Goal: Information Seeking & Learning: Learn about a topic

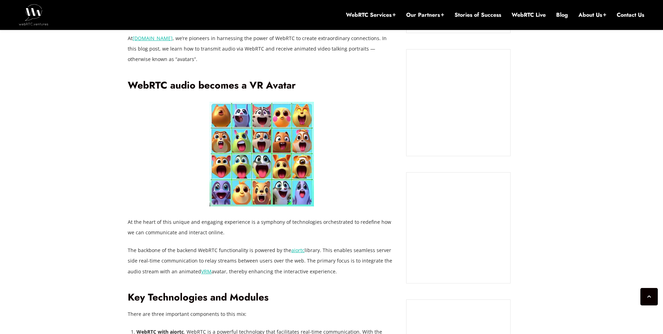
scroll to position [583, 0]
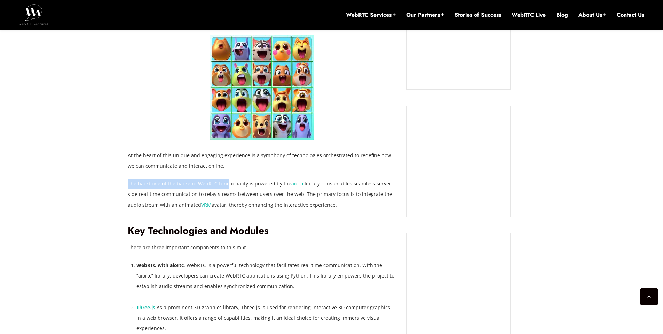
drag, startPoint x: 129, startPoint y: 180, endPoint x: 226, endPoint y: 179, distance: 97.5
click at [226, 179] on p "The backbone of the backend WebRTC functionality is powered by the aiortc libra…" at bounding box center [262, 193] width 268 height 31
drag, startPoint x: 188, startPoint y: 193, endPoint x: 284, endPoint y: 197, distance: 96.5
click at [284, 197] on p "The backbone of the backend WebRTC functionality is powered by the aiortc libra…" at bounding box center [262, 193] width 268 height 31
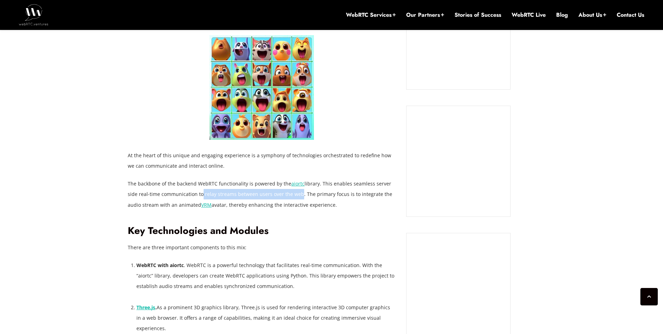
click at [284, 197] on p "The backbone of the backend WebRTC functionality is powered by the aiortc libra…" at bounding box center [262, 193] width 268 height 31
drag, startPoint x: 299, startPoint y: 197, endPoint x: 134, endPoint y: 203, distance: 165.2
click at [134, 203] on p "The backbone of the backend WebRTC functionality is powered by the aiortc libra…" at bounding box center [262, 193] width 268 height 31
drag, startPoint x: 225, startPoint y: 205, endPoint x: 295, endPoint y: 207, distance: 70.4
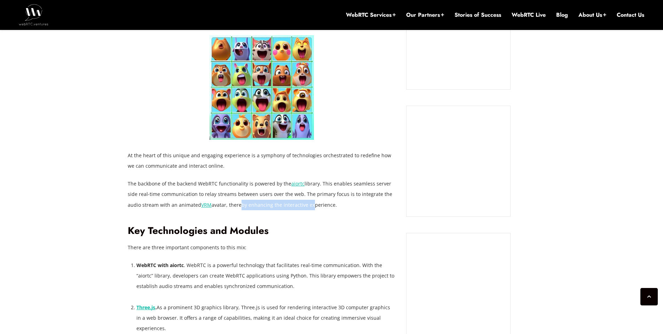
click at [295, 207] on p "The backbone of the backend WebRTC functionality is powered by the aiortc libra…" at bounding box center [262, 193] width 268 height 31
drag, startPoint x: 295, startPoint y: 207, endPoint x: 218, endPoint y: 210, distance: 76.6
click at [295, 208] on p "The backbone of the backend WebRTC functionality is powered by the aiortc libra…" at bounding box center [262, 193] width 268 height 31
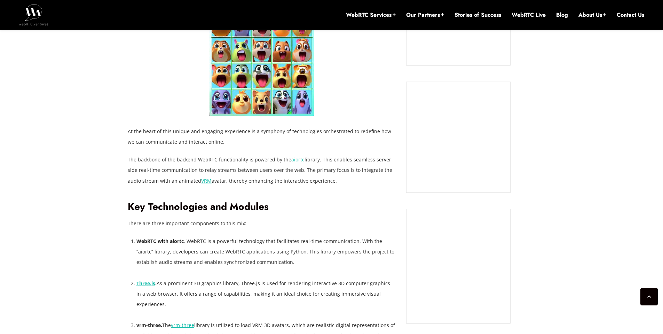
scroll to position [684, 0]
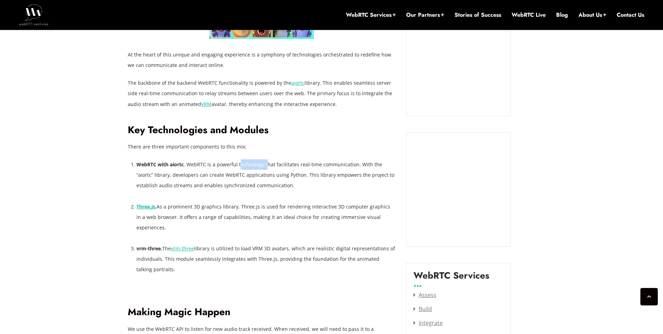
drag, startPoint x: 248, startPoint y: 163, endPoint x: 266, endPoint y: 163, distance: 18.1
click at [266, 163] on li "WebRTC with aiortc . WebRTC is a powerful technology that facilitates real-time…" at bounding box center [266, 174] width 259 height 31
drag, startPoint x: 171, startPoint y: 175, endPoint x: 383, endPoint y: 178, distance: 212.4
click at [369, 178] on li "WebRTC with aiortc . WebRTC is a powerful technology that facilitates real-time…" at bounding box center [266, 174] width 259 height 31
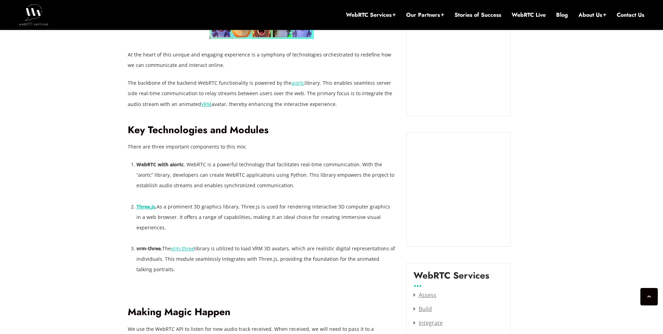
click at [385, 178] on li "WebRTC with aiortc . WebRTC is a powerful technology that facilitates real-time…" at bounding box center [266, 174] width 259 height 31
drag, startPoint x: 160, startPoint y: 187, endPoint x: 215, endPoint y: 188, distance: 55.0
click at [215, 188] on li "WebRTC with aiortc . WebRTC is a powerful technology that facilitates real-time…" at bounding box center [266, 174] width 259 height 31
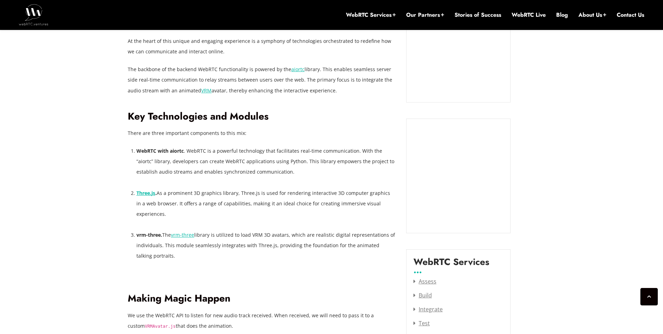
scroll to position [702, 0]
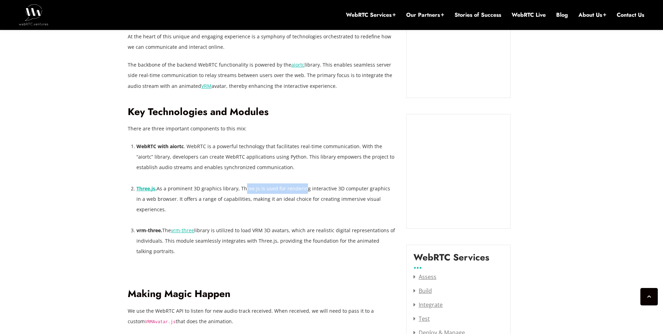
drag, startPoint x: 243, startPoint y: 188, endPoint x: 301, endPoint y: 189, distance: 58.5
click at [301, 189] on li "Three.js . As a prominent 3D graphics library, Three.js is used for rendering i…" at bounding box center [266, 198] width 259 height 31
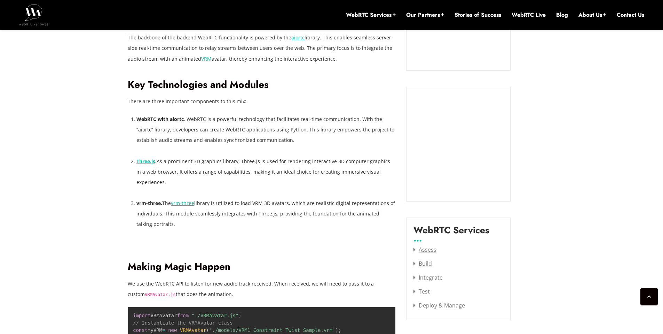
scroll to position [734, 0]
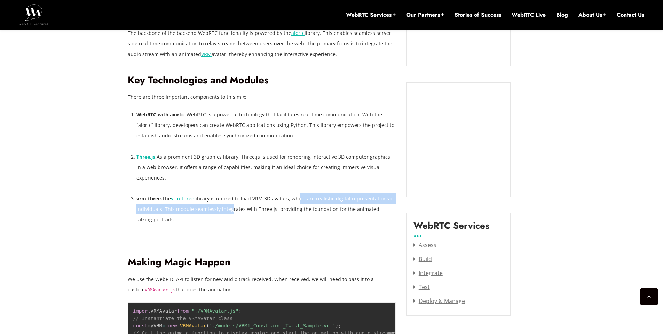
drag, startPoint x: 298, startPoint y: 190, endPoint x: 228, endPoint y: 201, distance: 70.9
click at [228, 201] on li "vrm-three. The vrm-three library is utilized to load VRM 3D avatars, which are …" at bounding box center [266, 208] width 259 height 31
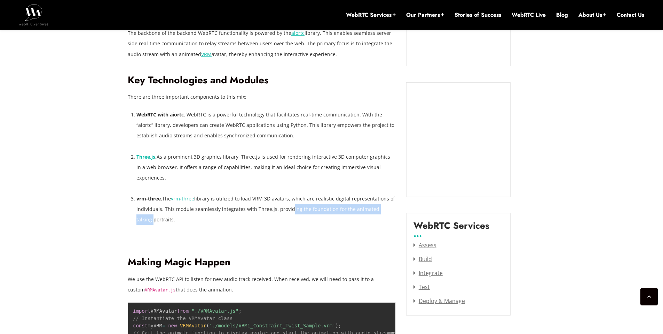
drag, startPoint x: 286, startPoint y: 198, endPoint x: 395, endPoint y: 197, distance: 109.0
click at [395, 197] on li "vrm-three. The vrm-three library is utilized to load VRM 3D avatars, which are …" at bounding box center [266, 208] width 259 height 31
click at [195, 212] on li "vrm-three. The vrm-three library is utilized to load VRM 3D avatars, which are …" at bounding box center [266, 208] width 259 height 31
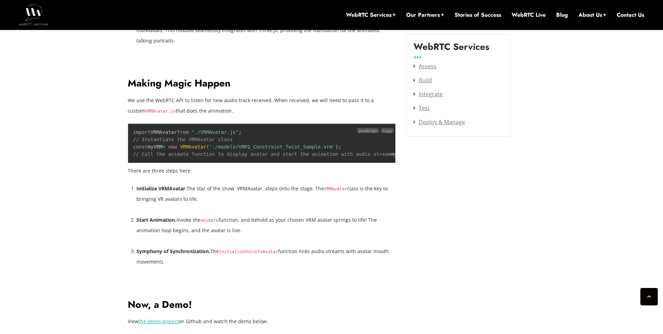
scroll to position [908, 0]
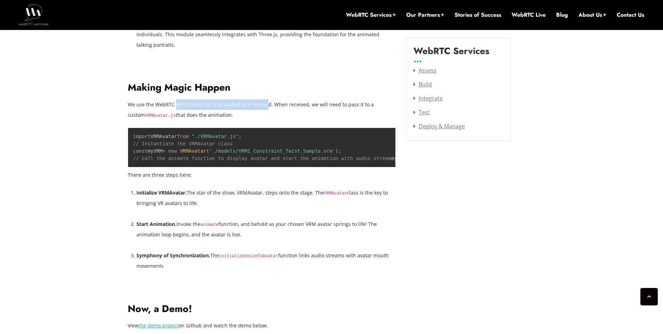
drag, startPoint x: 175, startPoint y: 95, endPoint x: 263, endPoint y: 97, distance: 88.5
click at [263, 99] on p "We use the WebRTC API to listen for new audio track received. When received, we…" at bounding box center [262, 109] width 268 height 21
drag, startPoint x: 283, startPoint y: 94, endPoint x: 385, endPoint y: 94, distance: 102.0
click at [385, 99] on p "We use the WebRTC API to listen for new audio track received. When received, we…" at bounding box center [262, 109] width 268 height 21
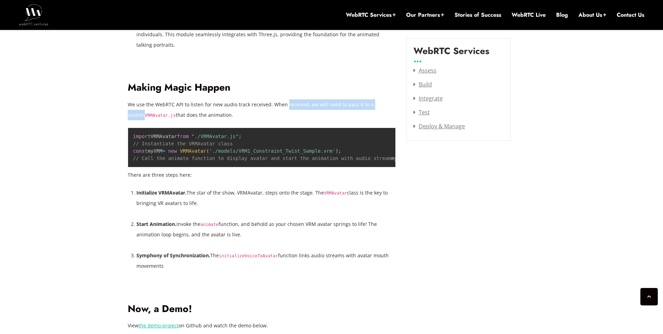
click at [385, 99] on p "We use the WebRTC API to listen for new audio track received. When received, we…" at bounding box center [262, 109] width 268 height 21
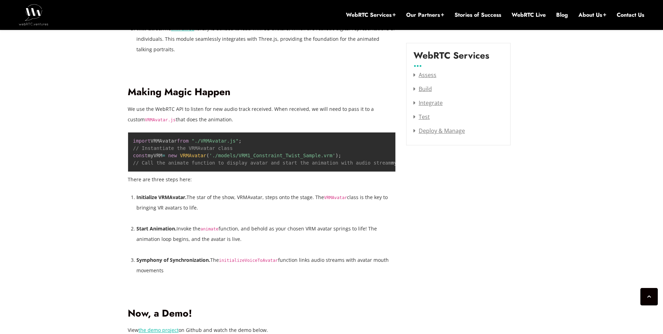
scroll to position [908, 0]
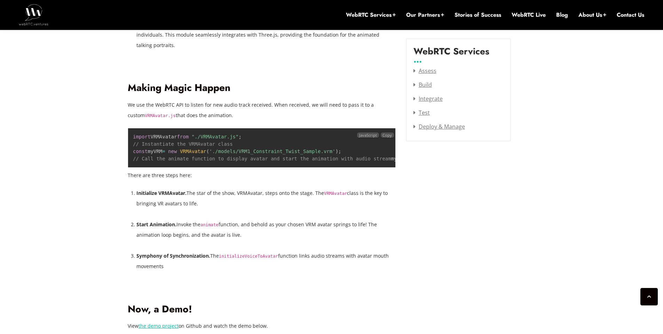
drag, startPoint x: 270, startPoint y: 163, endPoint x: 361, endPoint y: 164, distance: 91.3
click at [568, 161] on span "// passing audio (type MediaStream)" at bounding box center [619, 159] width 103 height 6
drag, startPoint x: 132, startPoint y: 196, endPoint x: 186, endPoint y: 198, distance: 53.3
click at [186, 198] on li "Initialize VRMAvatar. The star of the show, VRMAvatar, steps onto the stage. Th…" at bounding box center [266, 198] width 259 height 21
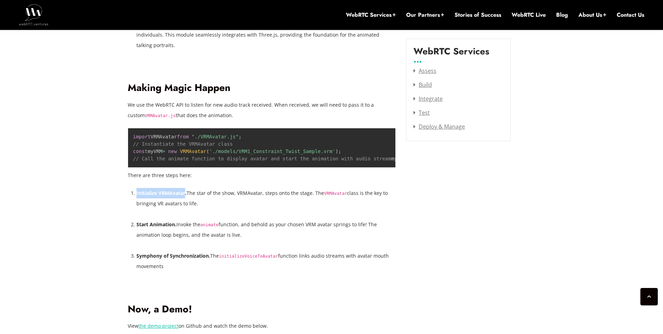
click at [186, 196] on strong "Initialize VRMAvatar." at bounding box center [162, 192] width 50 height 7
drag, startPoint x: 196, startPoint y: 197, endPoint x: 234, endPoint y: 200, distance: 37.7
click at [234, 200] on li "Initialize VRMAvatar. The star of the show, VRMAvatar, steps onto the stage. Th…" at bounding box center [266, 198] width 259 height 21
drag, startPoint x: 242, startPoint y: 198, endPoint x: 263, endPoint y: 198, distance: 20.2
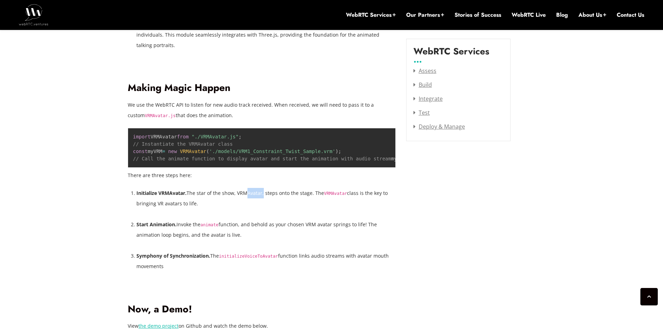
click at [263, 198] on li "Initialize VRMAvatar. The star of the show, VRMAvatar, steps onto the stage. Th…" at bounding box center [266, 198] width 259 height 21
drag, startPoint x: 268, startPoint y: 198, endPoint x: 288, endPoint y: 198, distance: 19.8
click at [288, 198] on li "Initialize VRMAvatar. The star of the show, VRMAvatar, steps onto the stage. Th…" at bounding box center [266, 198] width 259 height 21
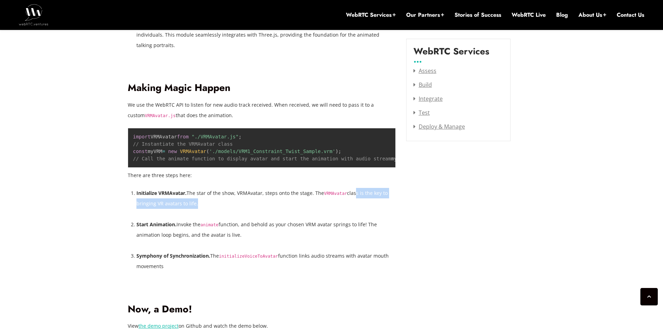
drag, startPoint x: 366, startPoint y: 196, endPoint x: 187, endPoint y: 213, distance: 179.8
click at [187, 213] on div "In a world that craves dynamic interactions and immersive experiences, the real…" at bounding box center [262, 208] width 268 height 1210
click at [188, 213] on div "In a world that craves dynamic interactions and immersive experiences, the real…" at bounding box center [262, 208] width 268 height 1210
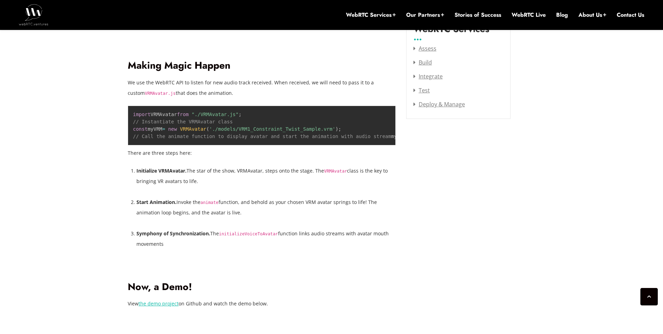
scroll to position [935, 0]
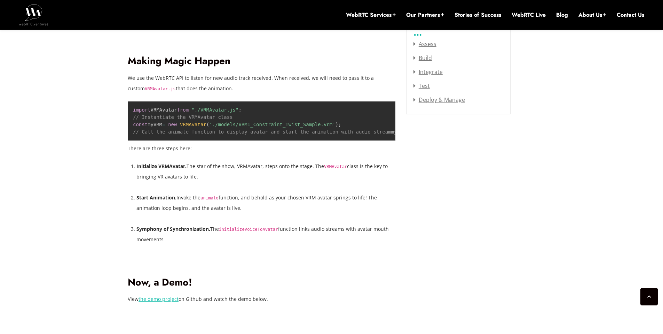
drag, startPoint x: 271, startPoint y: 204, endPoint x: 252, endPoint y: 216, distance: 23.2
click at [252, 213] on li "Start Animation. Invoke the animate function, and behold as your chosen VRM ava…" at bounding box center [266, 202] width 259 height 21
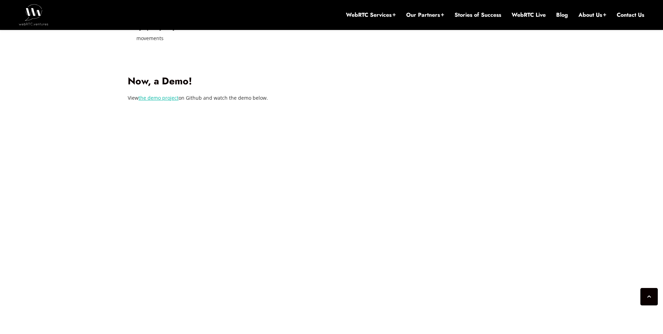
scroll to position [1008, 0]
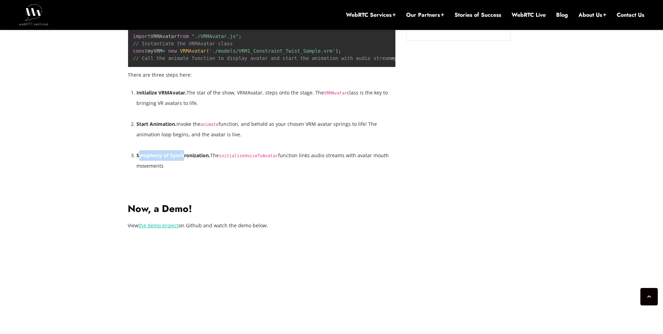
drag, startPoint x: 138, startPoint y: 159, endPoint x: 183, endPoint y: 159, distance: 44.9
click at [183, 158] on strong "Symphony of Synchronization." at bounding box center [174, 155] width 74 height 7
drag, startPoint x: 238, startPoint y: 159, endPoint x: 281, endPoint y: 159, distance: 43.5
click at [281, 159] on li "Symphony of Synchronization. The initializeVoiceToAvatar function links audio s…" at bounding box center [266, 160] width 259 height 21
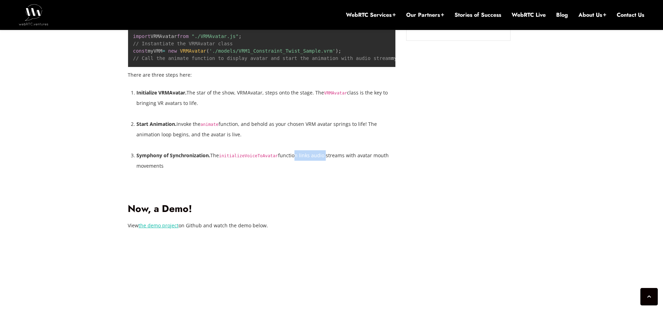
drag, startPoint x: 294, startPoint y: 159, endPoint x: 326, endPoint y: 160, distance: 32.0
click at [326, 160] on li "Symphony of Synchronization. The initializeVoiceToAvatar function links audio s…" at bounding box center [266, 160] width 259 height 21
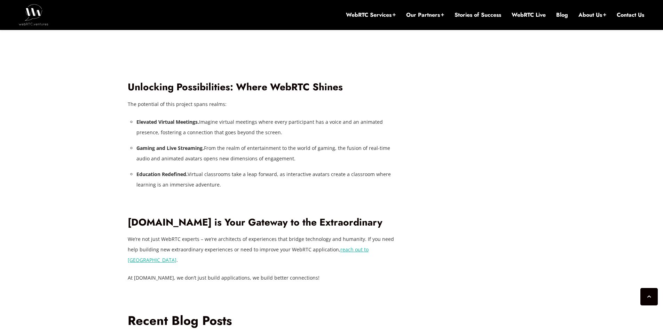
scroll to position [1442, 0]
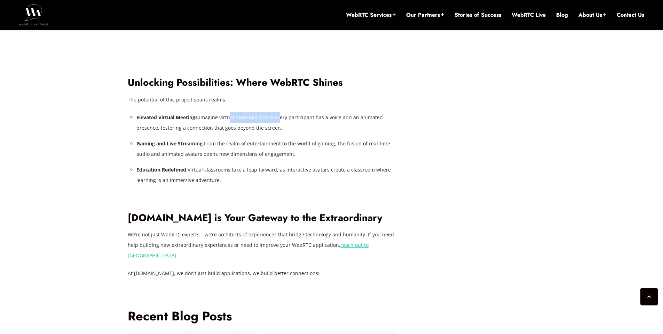
drag, startPoint x: 235, startPoint y: 122, endPoint x: 276, endPoint y: 121, distance: 41.8
click at [276, 121] on li "Elevated Virtual Meetings. Imagine virtual meetings where every participant has…" at bounding box center [266, 122] width 259 height 21
drag, startPoint x: 137, startPoint y: 173, endPoint x: 163, endPoint y: 174, distance: 25.8
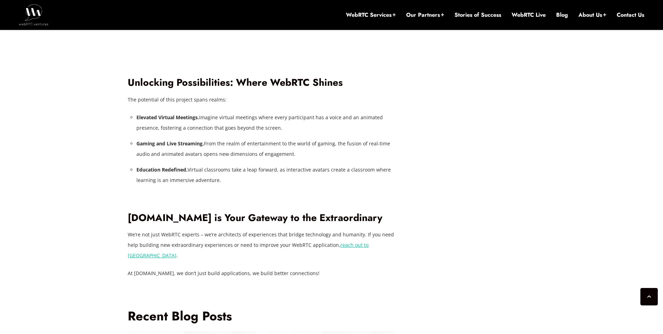
click at [163, 173] on strong "Education Redefined." at bounding box center [162, 169] width 51 height 7
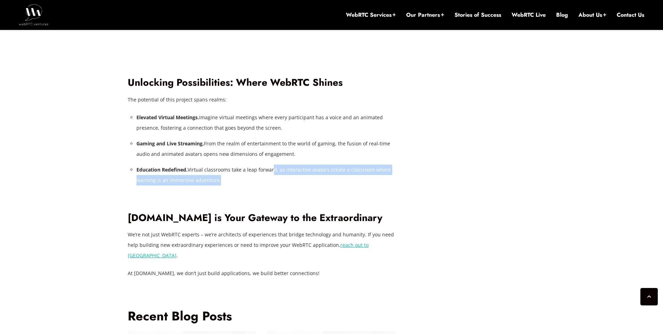
drag, startPoint x: 273, startPoint y: 175, endPoint x: 296, endPoint y: 188, distance: 26.7
click at [296, 185] on li "Education Redefined. Virtual classrooms take a leap forward, as interactive ava…" at bounding box center [266, 174] width 259 height 21
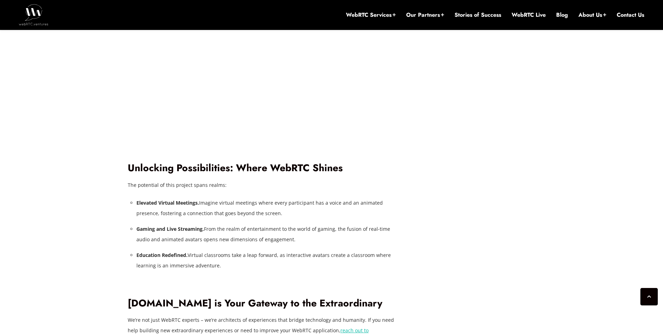
scroll to position [1348, 0]
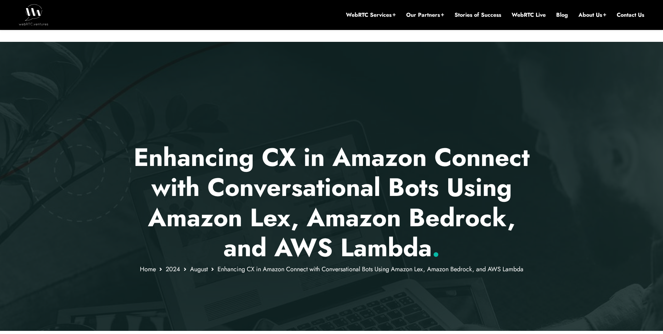
scroll to position [267, 0]
